Goal: Register for event/course

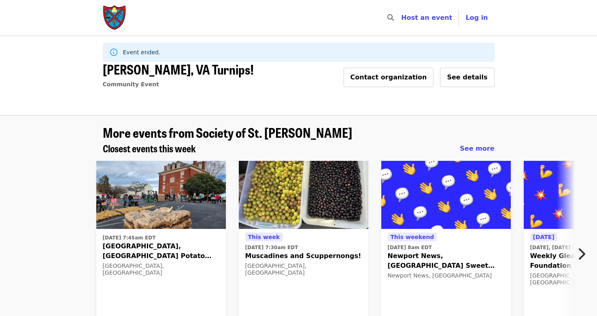
click at [581, 258] on icon "chevron-right icon" at bounding box center [581, 253] width 8 height 15
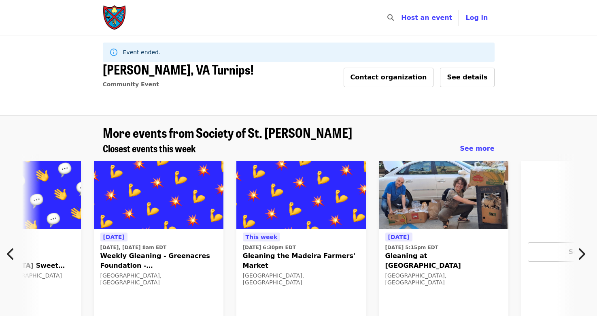
scroll to position [0, 436]
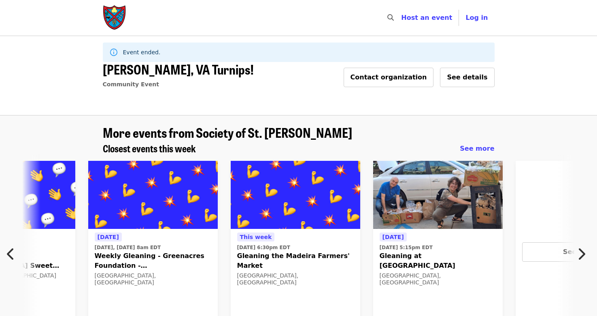
click at [581, 258] on icon "chevron-right icon" at bounding box center [581, 253] width 8 height 15
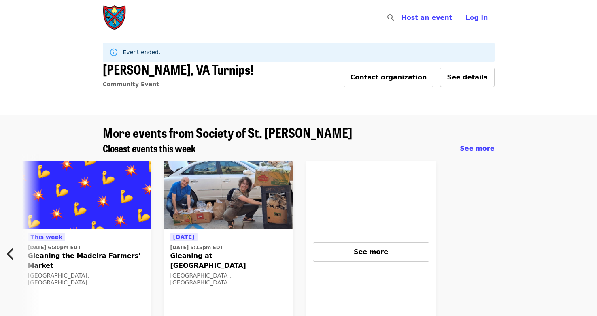
scroll to position [0, 647]
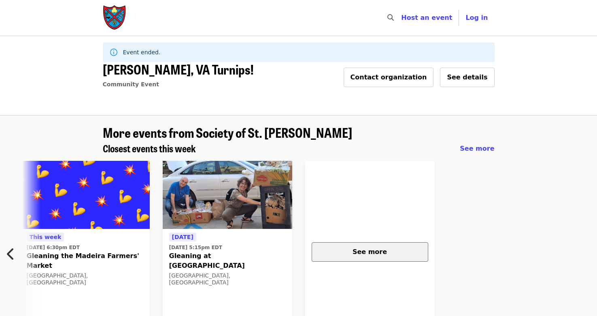
click at [381, 252] on span "See more" at bounding box center [370, 252] width 34 height 8
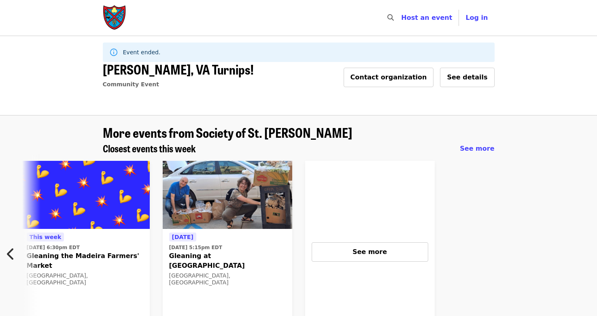
click at [150, 69] on span "Riner, VA Turnips!" at bounding box center [178, 69] width 151 height 19
click at [474, 77] on span "See details" at bounding box center [467, 77] width 40 height 8
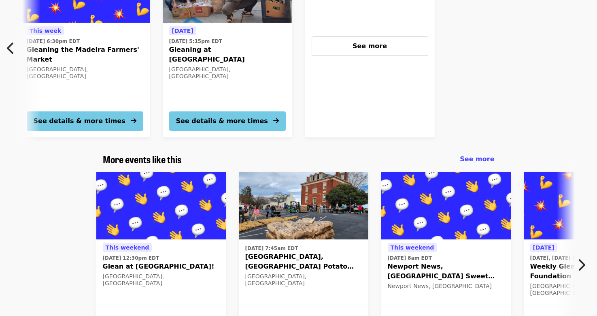
scroll to position [671, 0]
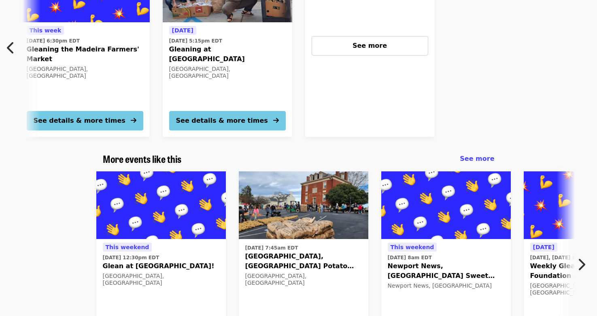
click at [180, 181] on img at bounding box center [161, 205] width 130 height 68
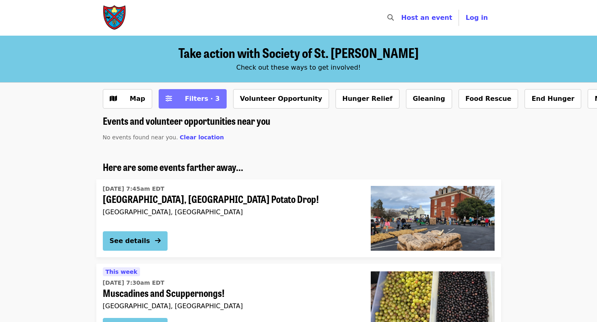
click at [196, 101] on span "Filters · 3" at bounding box center [202, 99] width 35 height 8
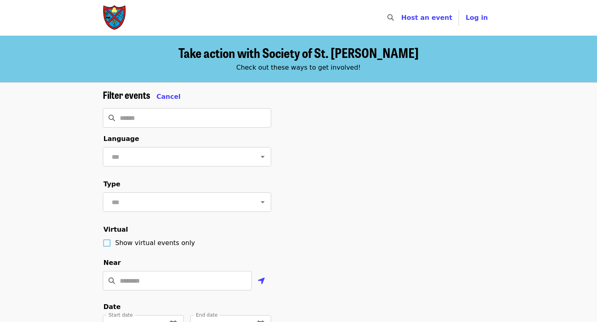
click at [450, 168] on div "**********" at bounding box center [298, 315] width 405 height 452
